Goal: Book appointment/travel/reservation

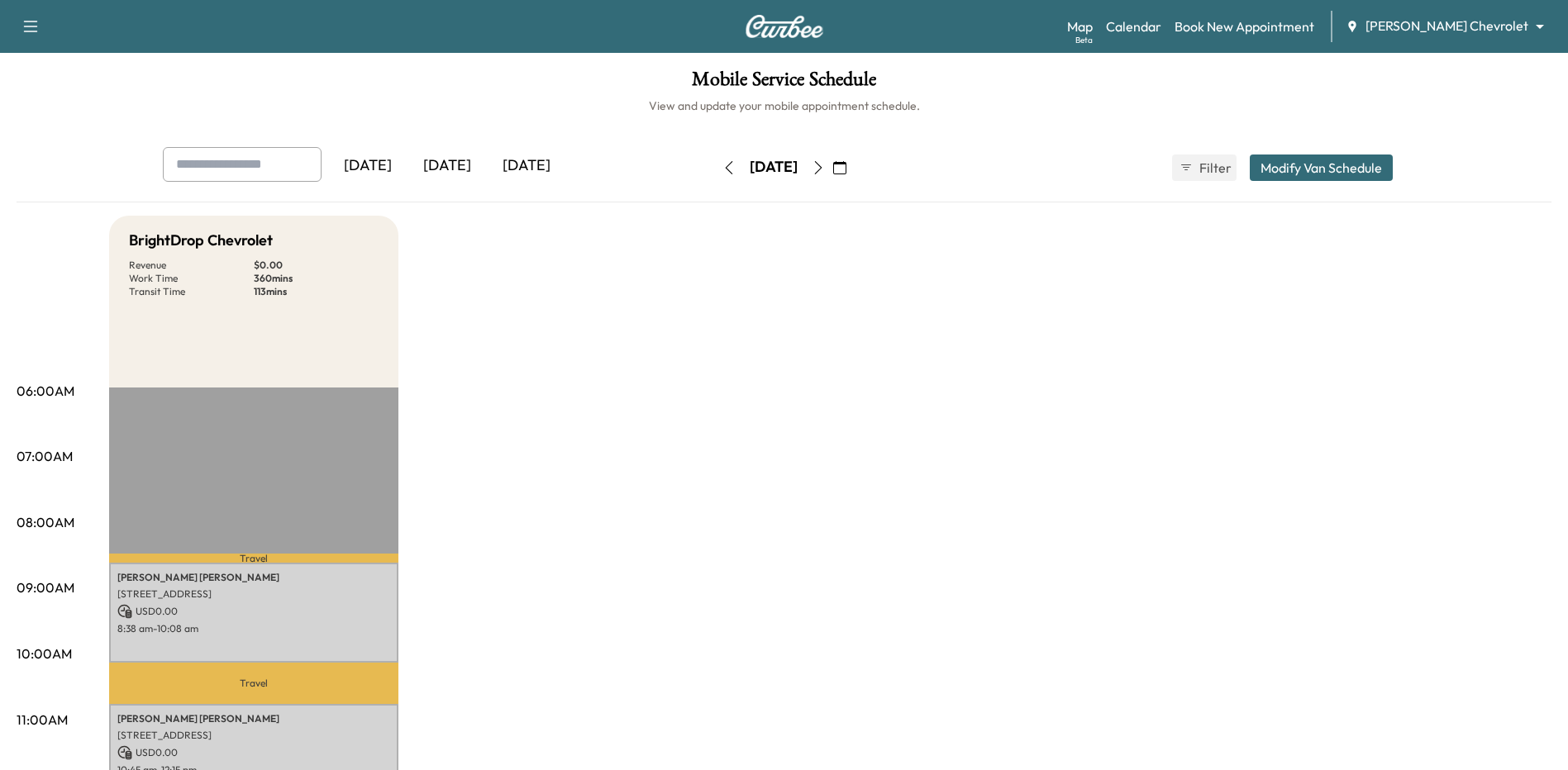
click at [825, 169] on icon "button" at bounding box center [818, 168] width 14 height 14
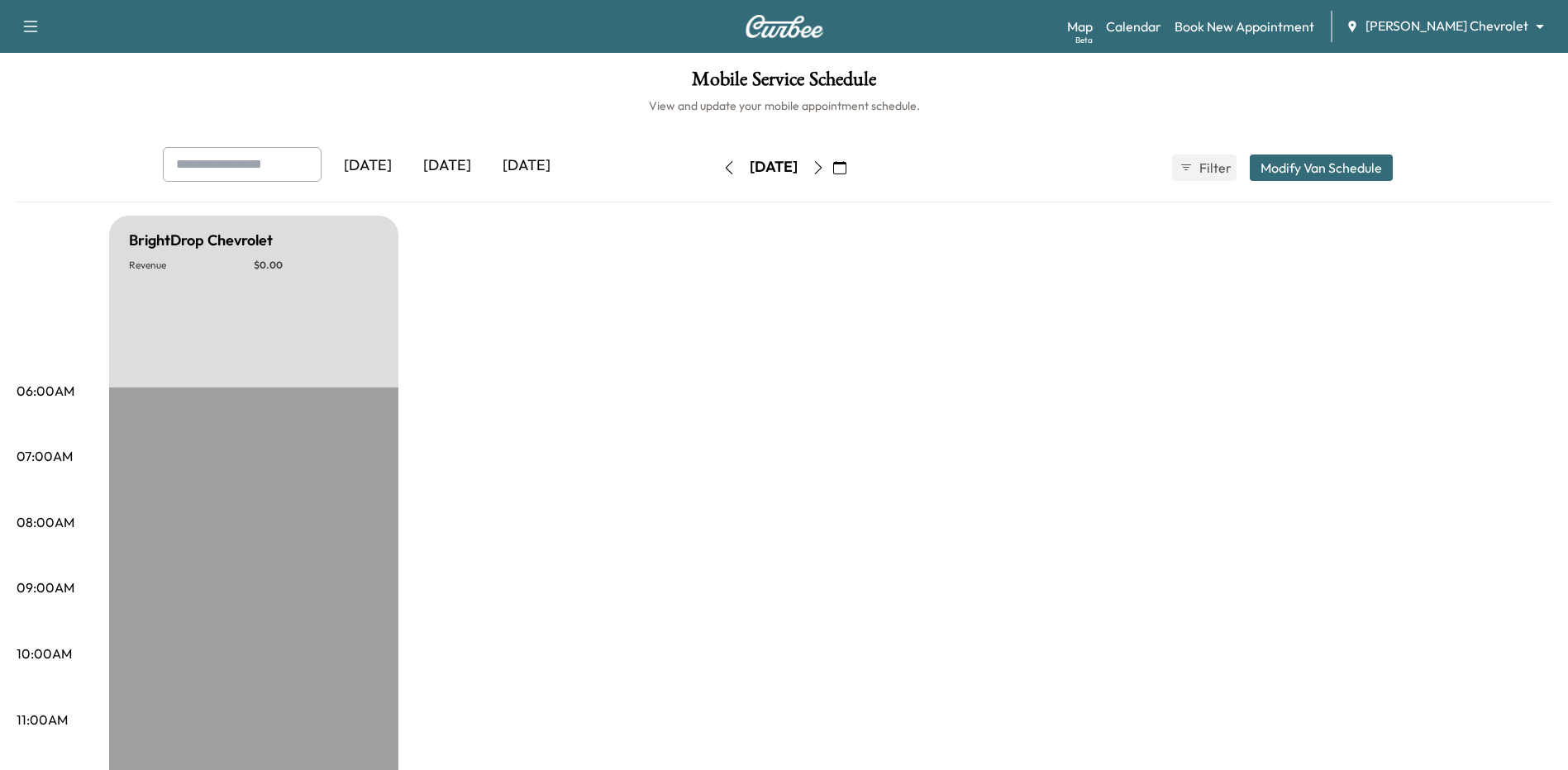
click at [825, 167] on icon "button" at bounding box center [818, 168] width 14 height 14
click at [822, 167] on icon "button" at bounding box center [818, 168] width 8 height 14
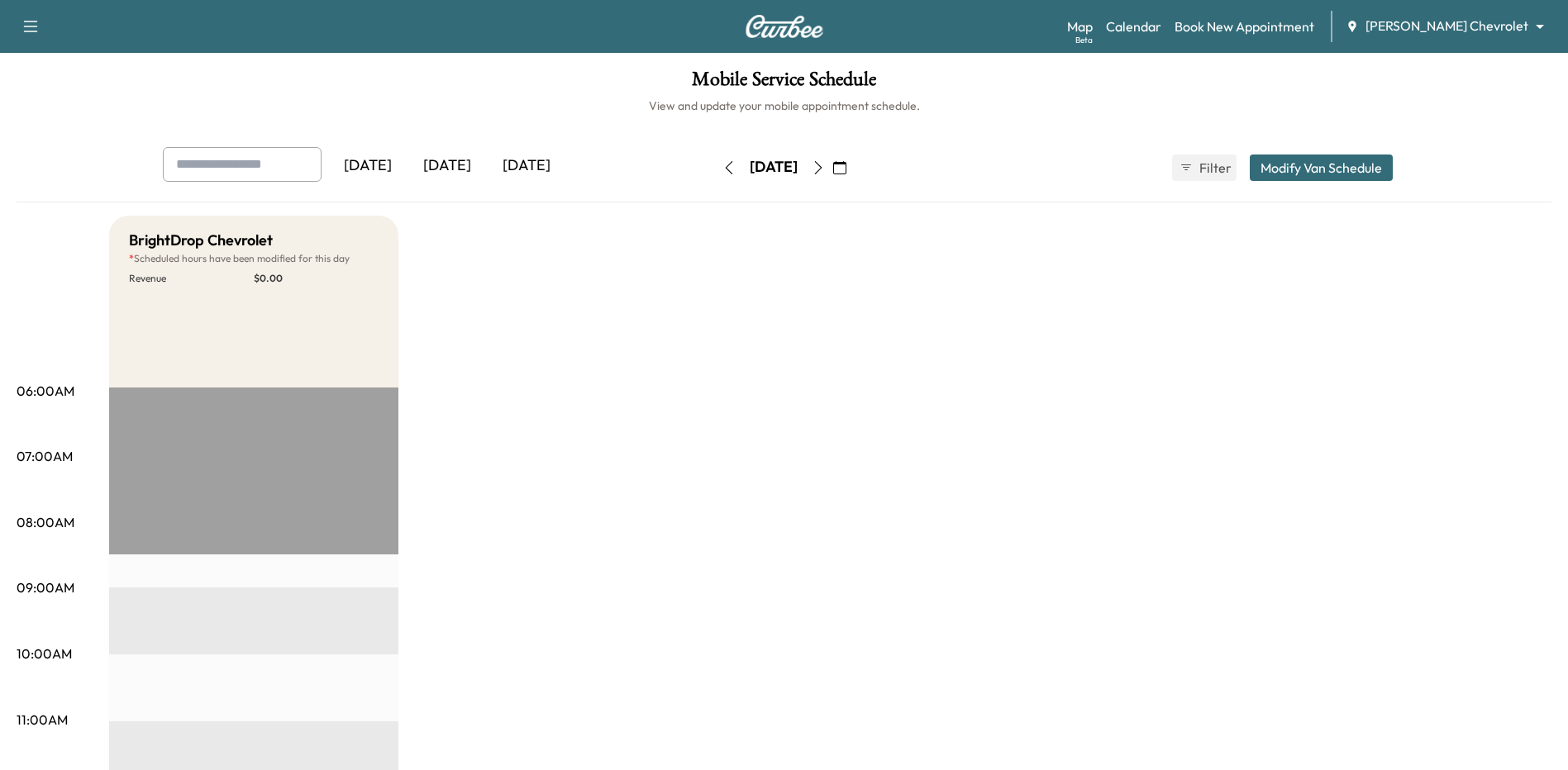
click at [825, 170] on icon "button" at bounding box center [818, 168] width 14 height 14
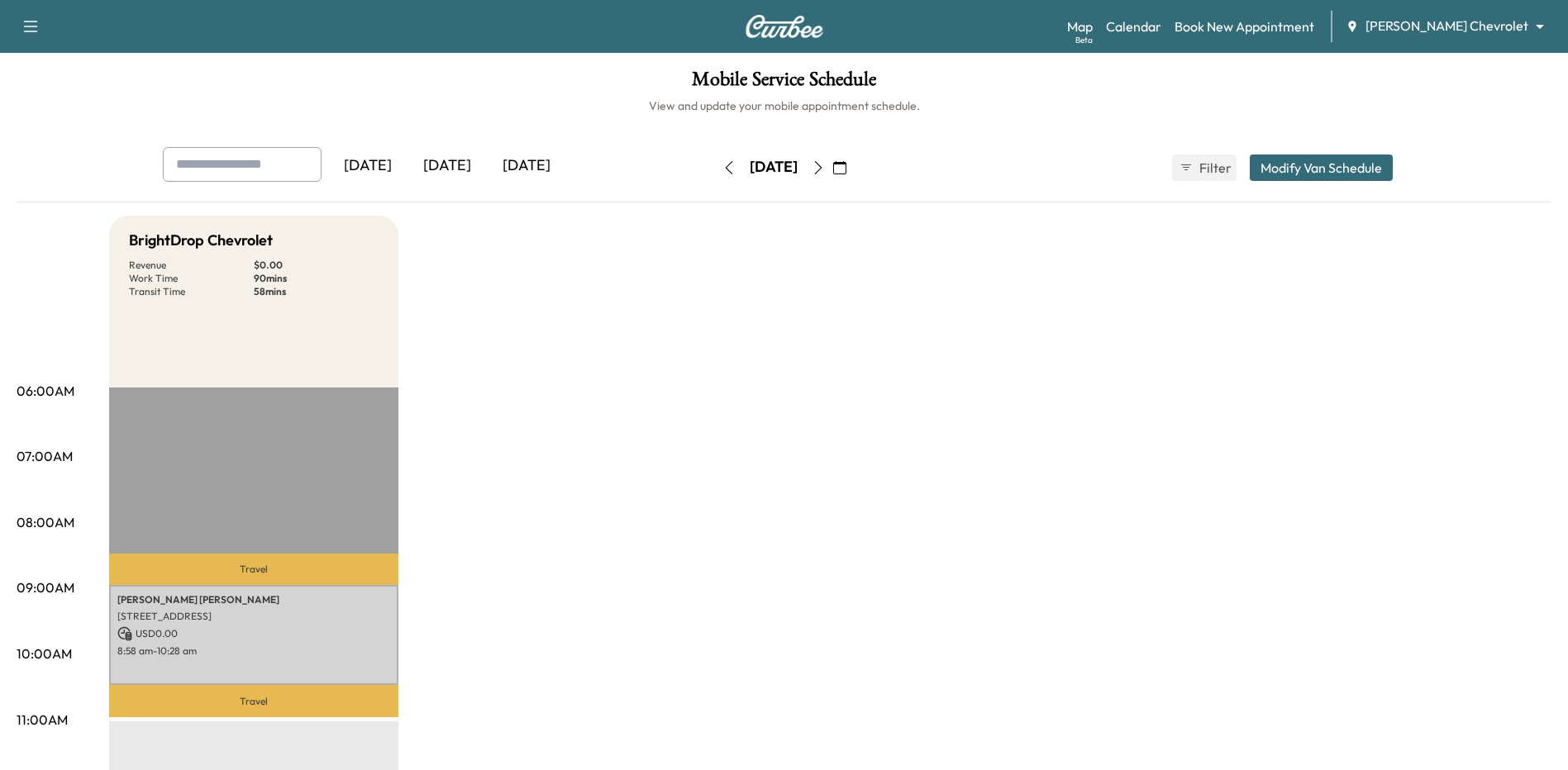
click at [715, 158] on button "button" at bounding box center [729, 167] width 28 height 26
